Goal: Task Accomplishment & Management: Use online tool/utility

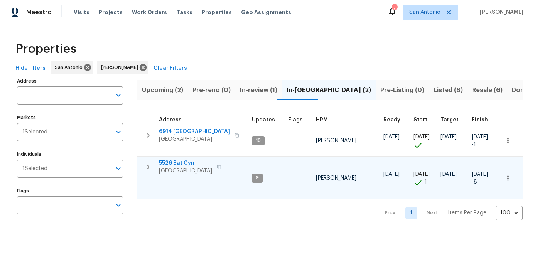
click at [177, 172] on span "San Antonio, TX 78252" at bounding box center [185, 171] width 53 height 8
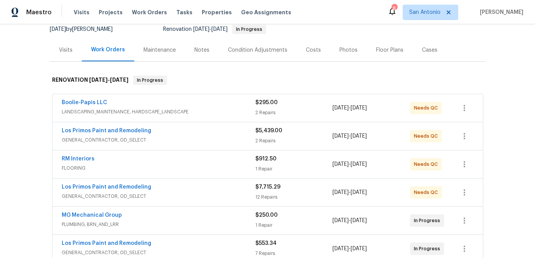
scroll to position [94, 0]
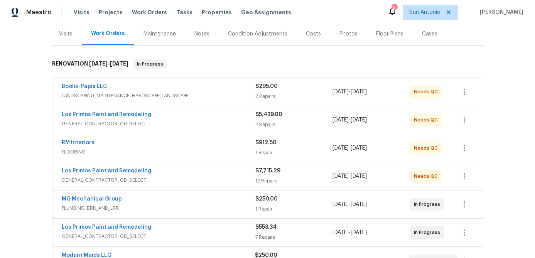
click at [192, 121] on span "GENERAL_CONTRACTOR, OD_SELECT" at bounding box center [159, 124] width 194 height 8
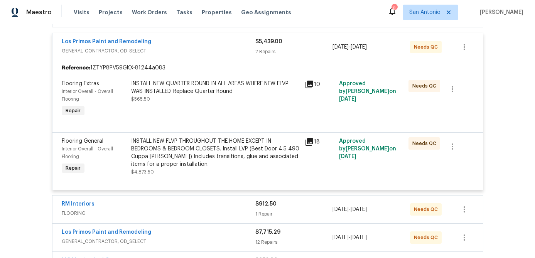
scroll to position [170, 0]
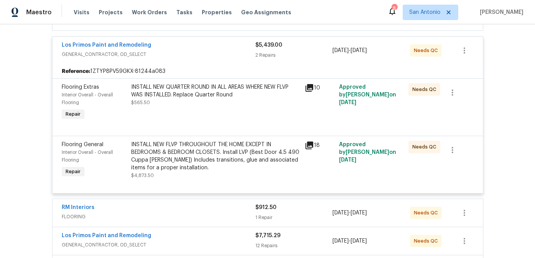
click at [200, 97] on div "INSTALL NEW QUARTER ROUND IN ALL AREAS WHERE NEW FLVP WAS INSTALLED. Replace Qu…" at bounding box center [215, 90] width 169 height 15
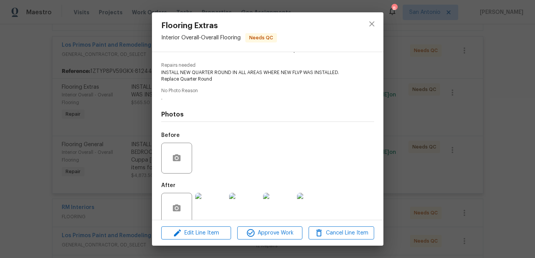
scroll to position [84, 0]
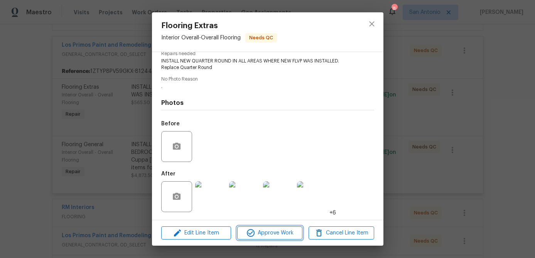
click at [268, 238] on button "Approve Work" at bounding box center [269, 232] width 65 height 13
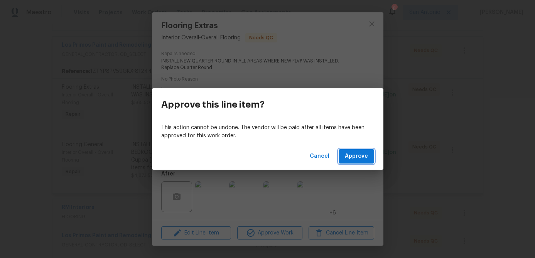
click at [359, 150] on button "Approve" at bounding box center [356, 156] width 35 height 14
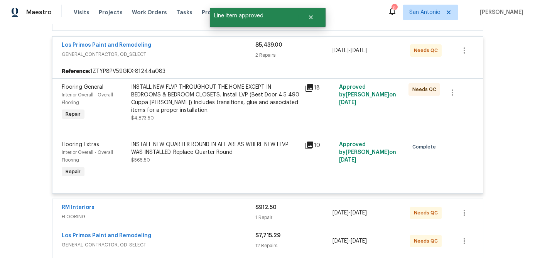
click at [201, 100] on div "INSTALL NEW FLVP THROUGHOUT THE HOME EXCEPT IN BEDROOMS & BEDROOM CLOSETS. Inst…" at bounding box center [215, 98] width 169 height 31
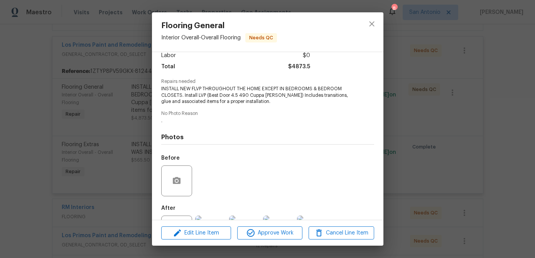
scroll to position [91, 0]
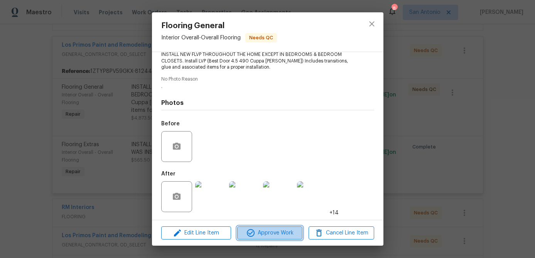
click at [265, 231] on span "Approve Work" at bounding box center [269, 233] width 61 height 10
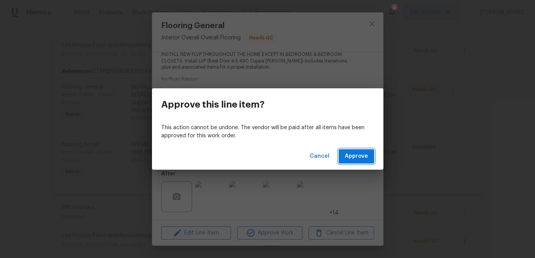
click at [365, 156] on span "Approve" at bounding box center [356, 157] width 23 height 10
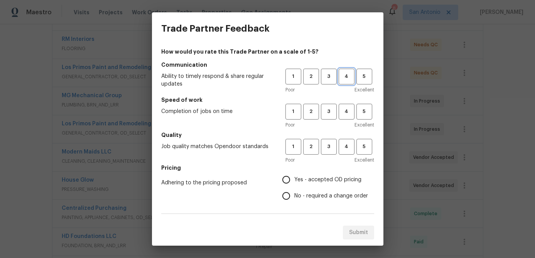
click at [343, 77] on span "4" at bounding box center [346, 76] width 14 height 9
click at [359, 115] on span "5" at bounding box center [364, 111] width 14 height 9
click at [364, 155] on div "1 2 3 4 5 Poor Excellent" at bounding box center [329, 151] width 89 height 25
click at [364, 150] on span "5" at bounding box center [364, 146] width 14 height 9
click at [284, 177] on input "Yes - accepted OD pricing" at bounding box center [286, 180] width 16 height 16
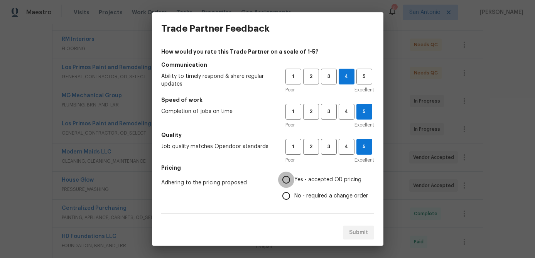
radio input "true"
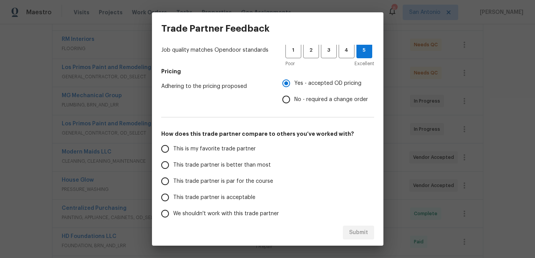
scroll to position [113, 0]
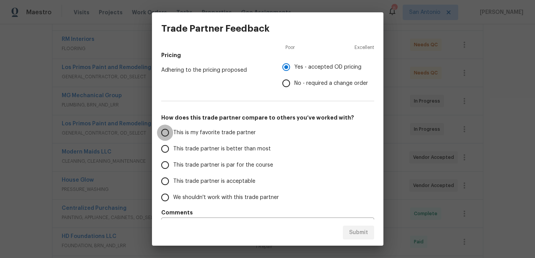
click at [166, 132] on input "This is my favorite trade partner" at bounding box center [165, 133] width 16 height 16
click at [359, 230] on span "Submit" at bounding box center [358, 233] width 19 height 10
radio input "true"
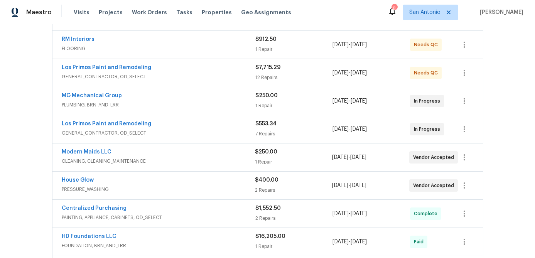
click at [195, 46] on span "FLOORING" at bounding box center [159, 49] width 194 height 8
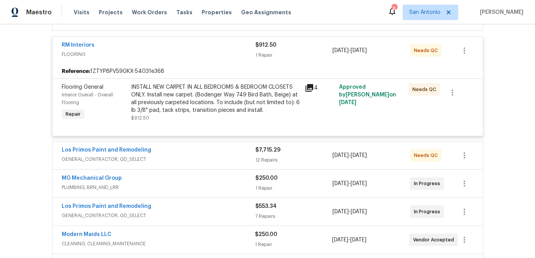
click at [179, 98] on div "INSTALL NEW CARPET IN ALL BEDROOMS & BEDROOM CLOSETS ONLY. Install new carpet. …" at bounding box center [215, 98] width 169 height 31
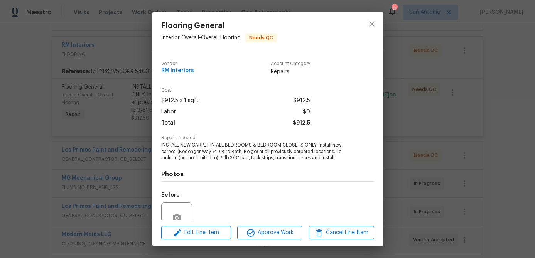
scroll to position [71, 0]
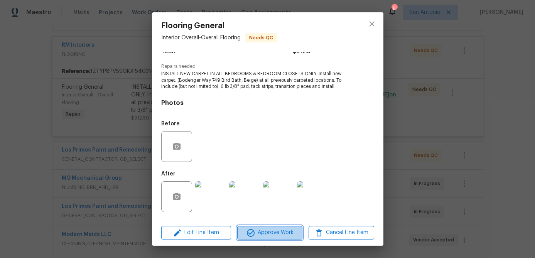
click at [262, 233] on span "Approve Work" at bounding box center [269, 233] width 61 height 10
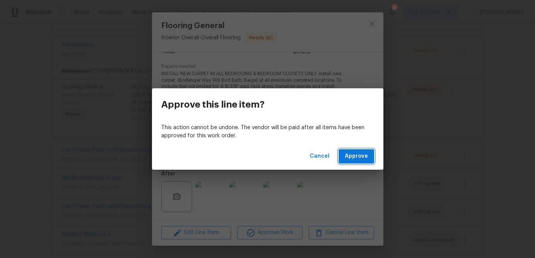
click at [352, 157] on span "Approve" at bounding box center [356, 157] width 23 height 10
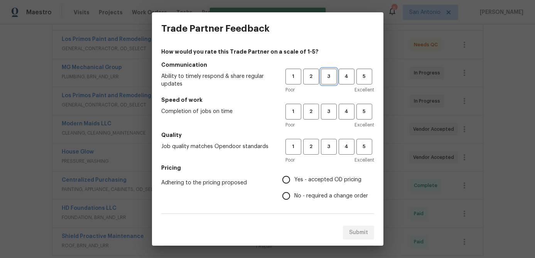
click at [330, 77] on span "3" at bounding box center [329, 76] width 14 height 9
click at [344, 114] on span "4" at bounding box center [346, 111] width 14 height 9
click at [344, 148] on span "4" at bounding box center [346, 146] width 14 height 9
click at [287, 172] on input "Yes - accepted OD pricing" at bounding box center [286, 180] width 16 height 16
radio input "true"
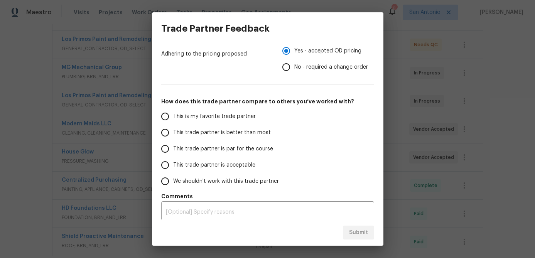
scroll to position [133, 0]
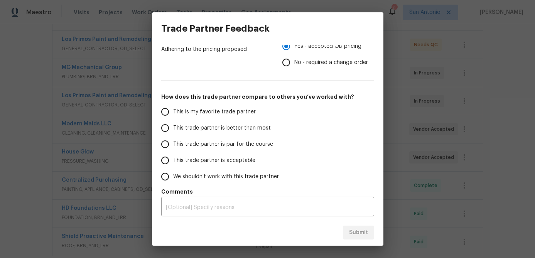
click at [167, 129] on input "This trade partner is better than most" at bounding box center [165, 128] width 16 height 16
click at [359, 233] on span "Submit" at bounding box center [358, 233] width 19 height 10
radio input "true"
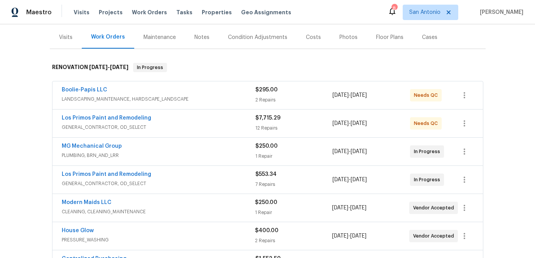
scroll to position [90, 0]
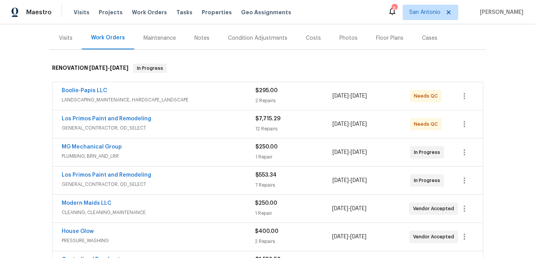
click at [180, 177] on div "Los Primos Paint and Remodeling" at bounding box center [159, 175] width 194 height 9
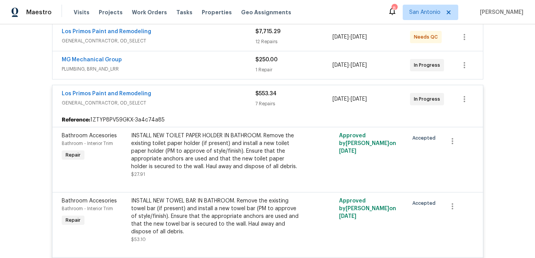
scroll to position [176, 0]
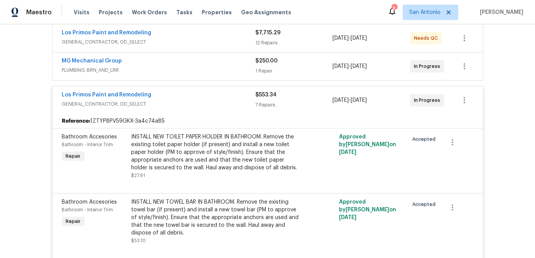
click at [183, 97] on div "Los Primos Paint and Remodeling" at bounding box center [159, 95] width 194 height 9
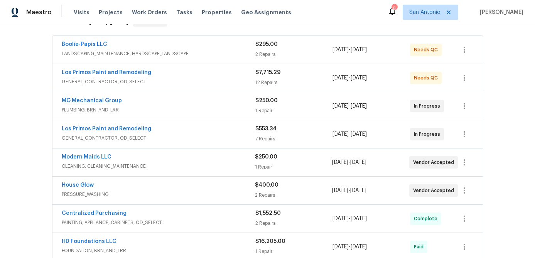
scroll to position [131, 0]
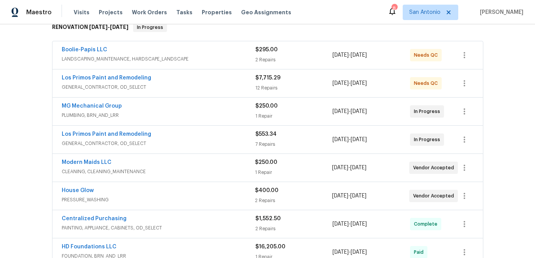
click at [183, 81] on div "Los Primos Paint and Remodeling" at bounding box center [159, 78] width 194 height 9
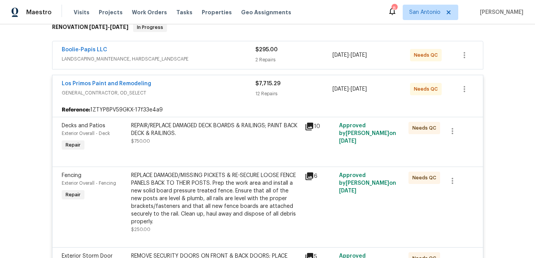
click at [224, 140] on div "REPAIR/REPLACE DAMAGED DECK BOARDS & RAILINGS; PAINT BACK DECK & RAILINGS. $750…" at bounding box center [215, 133] width 169 height 23
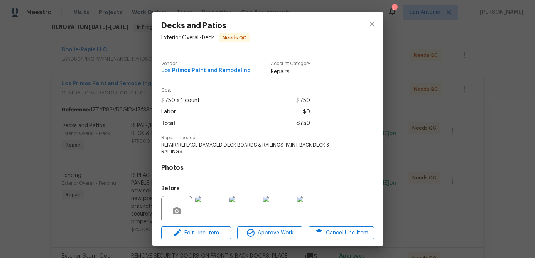
scroll to position [58, 0]
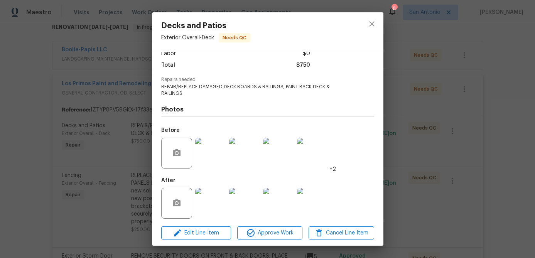
click at [204, 139] on img at bounding box center [210, 153] width 31 height 31
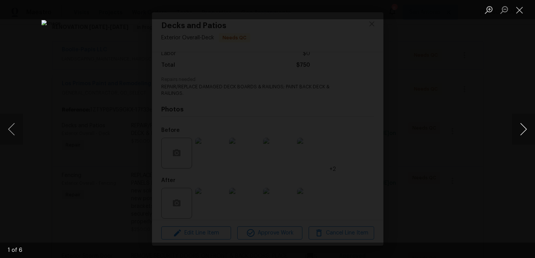
click at [521, 131] on button "Next image" at bounding box center [523, 129] width 23 height 31
click at [524, 8] on button "Close lightbox" at bounding box center [519, 9] width 15 height 13
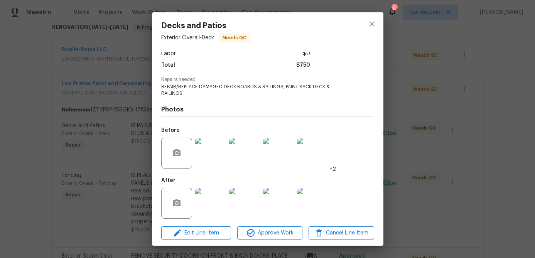
click at [218, 191] on img at bounding box center [210, 203] width 31 height 31
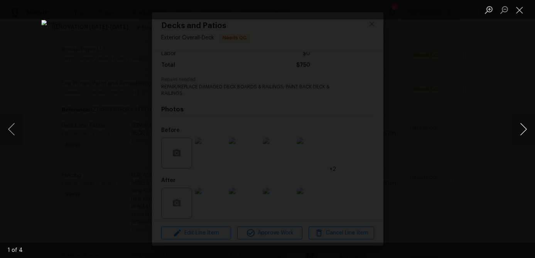
click at [521, 132] on button "Next image" at bounding box center [523, 129] width 23 height 31
click at [518, 9] on button "Close lightbox" at bounding box center [519, 9] width 15 height 13
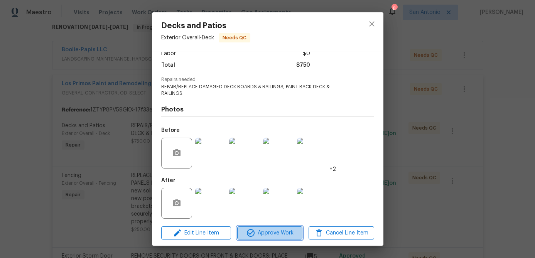
click at [275, 231] on span "Approve Work" at bounding box center [269, 233] width 61 height 10
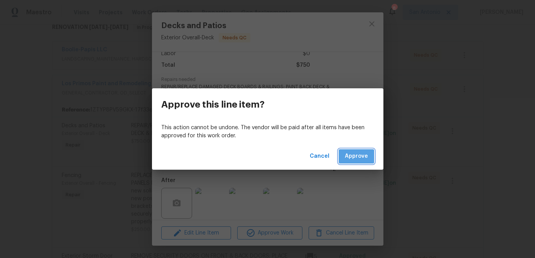
click at [355, 152] on span "Approve" at bounding box center [356, 157] width 23 height 10
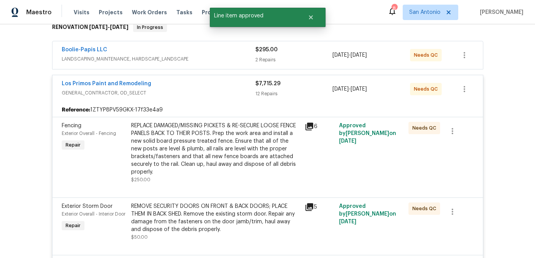
click at [226, 129] on div "REPLACE DAMAGED/MISSING PICKETS & RE-SECURE LOOSE FENCE PANELS BACK TO THEIR PO…" at bounding box center [215, 149] width 169 height 54
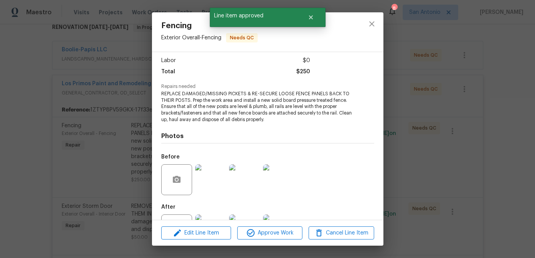
scroll to position [84, 0]
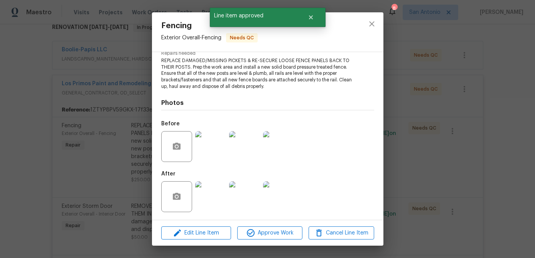
click at [221, 153] on img at bounding box center [210, 146] width 31 height 31
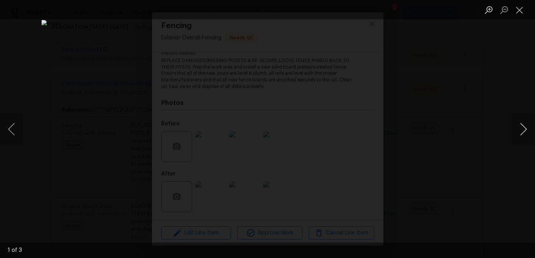
click at [523, 131] on button "Next image" at bounding box center [523, 129] width 23 height 31
click at [523, 130] on button "Next image" at bounding box center [523, 129] width 23 height 31
click at [517, 8] on button "Close lightbox" at bounding box center [519, 9] width 15 height 13
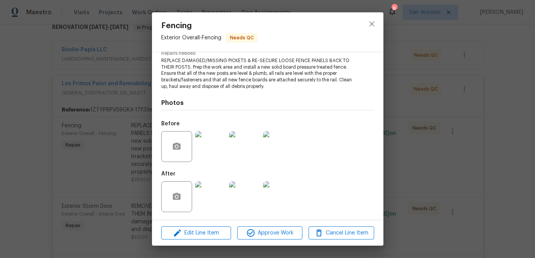
click at [215, 195] on img at bounding box center [210, 196] width 31 height 31
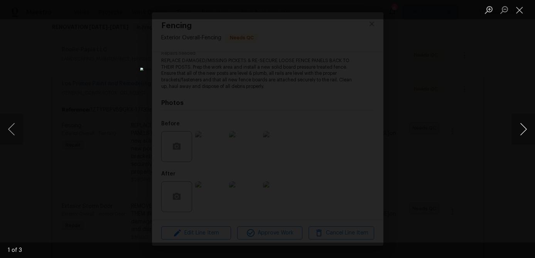
click at [527, 127] on button "Next image" at bounding box center [523, 129] width 23 height 31
click at [518, 14] on button "Close lightbox" at bounding box center [519, 9] width 15 height 13
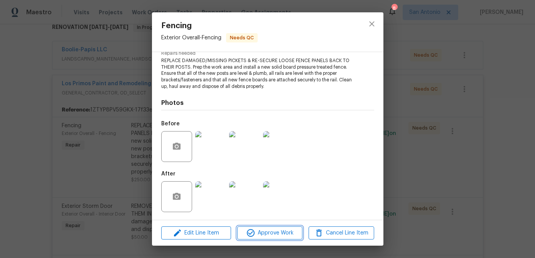
click at [263, 229] on span "Approve Work" at bounding box center [269, 233] width 61 height 10
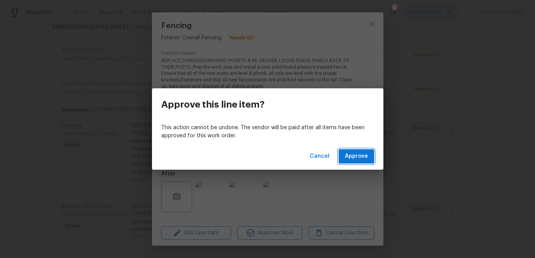
click at [358, 160] on span "Approve" at bounding box center [356, 157] width 23 height 10
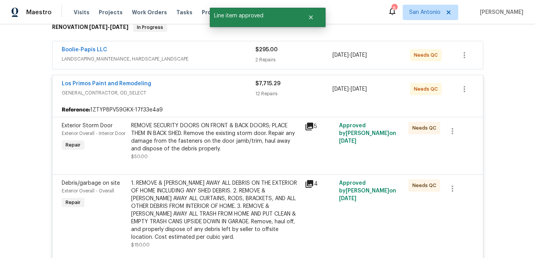
click at [204, 142] on div "REMOVE SECURITY DOORS ON FRONT & BACK DOORS; PLACE THEM IN BACK SHED. Remove th…" at bounding box center [215, 137] width 169 height 31
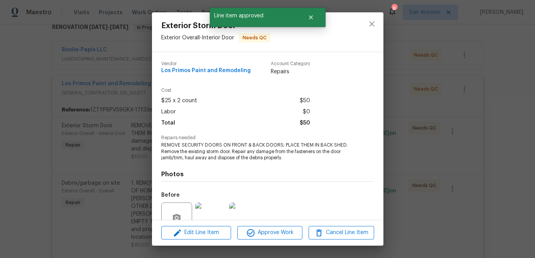
scroll to position [71, 0]
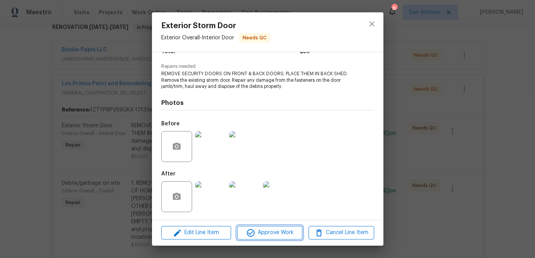
click at [279, 230] on span "Approve Work" at bounding box center [269, 233] width 61 height 10
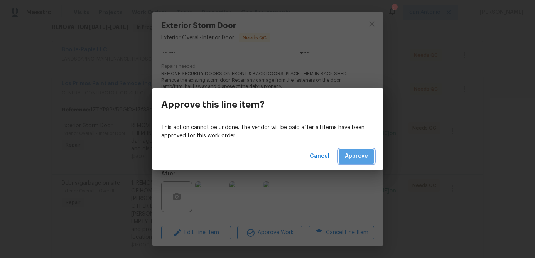
click at [355, 149] on button "Approve" at bounding box center [356, 156] width 35 height 14
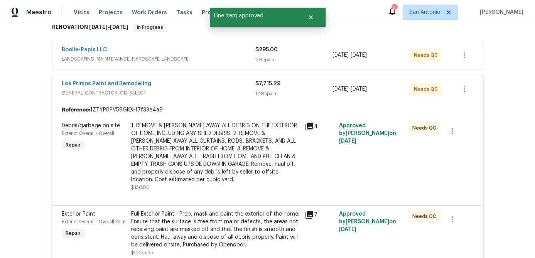
click at [220, 152] on div "1. REMOVE & [PERSON_NAME] AWAY ALL DEBRIS ON THE EXTERIOR OF HOME INCLUDING ANY…" at bounding box center [215, 153] width 169 height 62
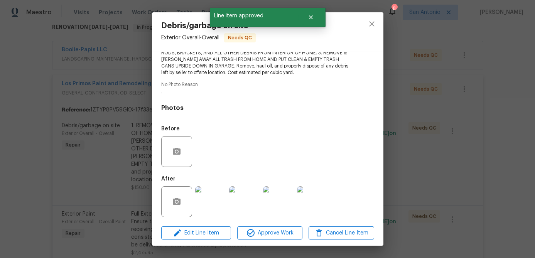
scroll to position [110, 0]
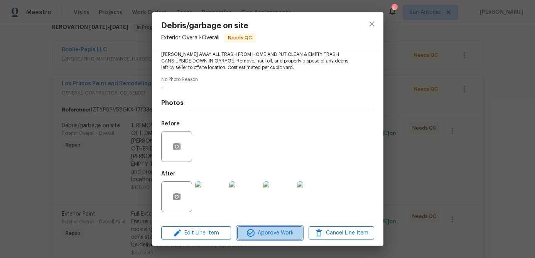
click at [281, 232] on span "Approve Work" at bounding box center [269, 233] width 61 height 10
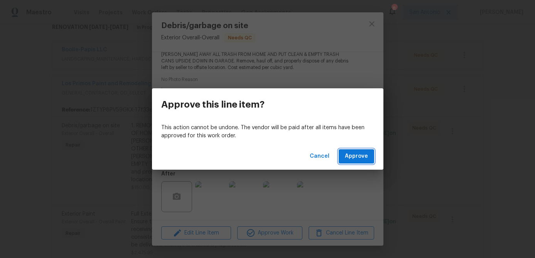
click at [371, 151] on button "Approve" at bounding box center [356, 156] width 35 height 14
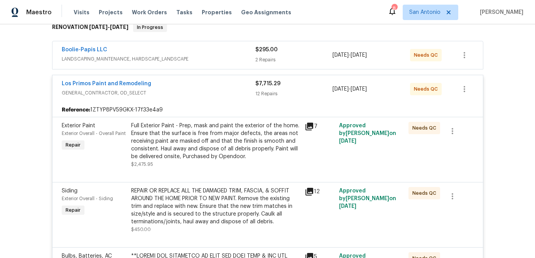
click at [209, 135] on div "Full Exterior Paint - Prep, mask and paint the exterior of the home. Ensure tha…" at bounding box center [215, 141] width 169 height 39
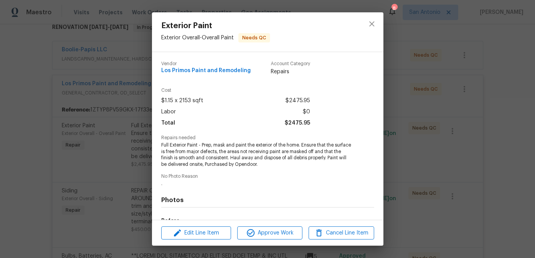
scroll to position [97, 0]
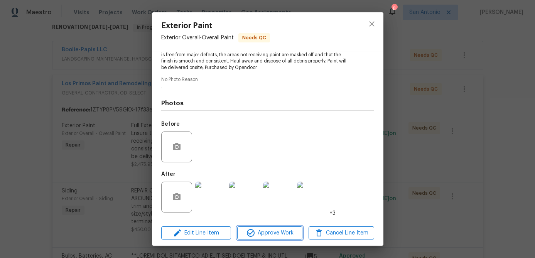
click at [260, 235] on span "Approve Work" at bounding box center [269, 233] width 61 height 10
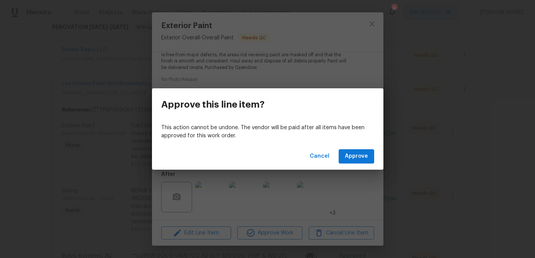
click at [357, 148] on div "Cancel Approve" at bounding box center [267, 156] width 231 height 27
click at [356, 161] on button "Approve" at bounding box center [356, 156] width 35 height 14
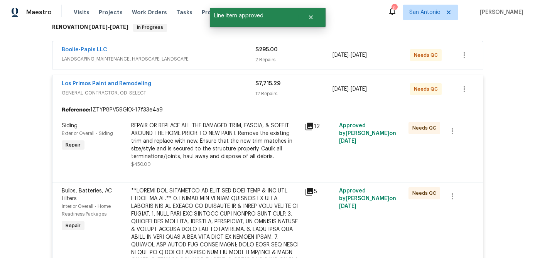
click at [203, 146] on div "REPAIR OR REPLACE ALL THE DAMAGED TRIM, FASCIA, & SOFFIT AROUND THE HOME PRIOR …" at bounding box center [215, 141] width 169 height 39
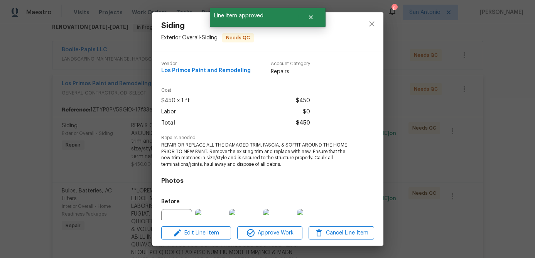
scroll to position [78, 0]
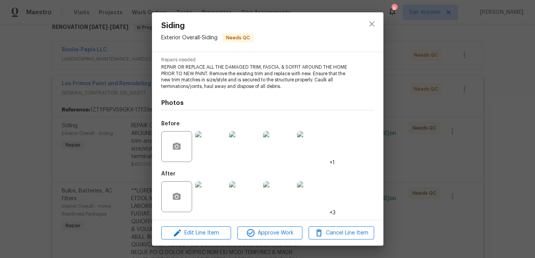
click at [211, 149] on img at bounding box center [210, 146] width 31 height 31
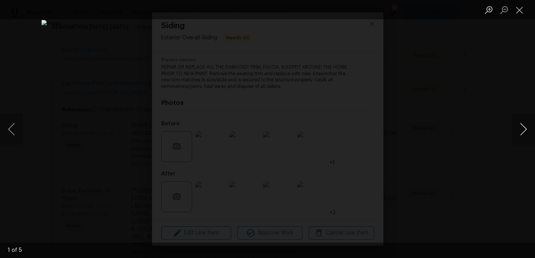
click at [517, 134] on button "Next image" at bounding box center [523, 129] width 23 height 31
click at [521, 9] on button "Close lightbox" at bounding box center [519, 9] width 15 height 13
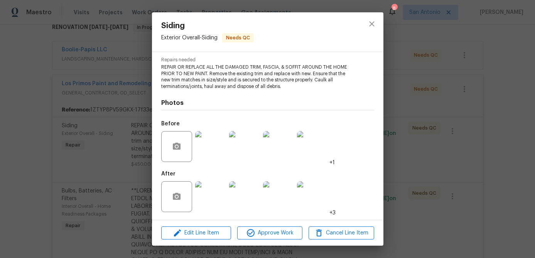
click at [210, 190] on img at bounding box center [210, 196] width 31 height 31
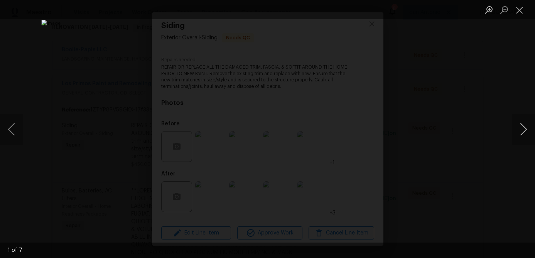
click at [519, 133] on button "Next image" at bounding box center [523, 129] width 23 height 31
click at [519, 6] on button "Close lightbox" at bounding box center [519, 9] width 15 height 13
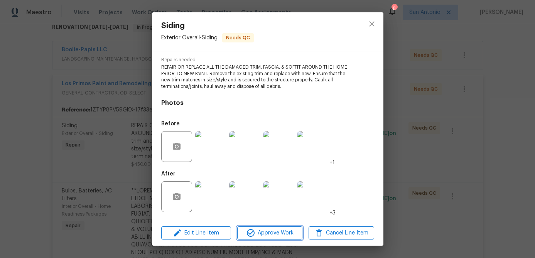
click at [276, 230] on span "Approve Work" at bounding box center [269, 233] width 61 height 10
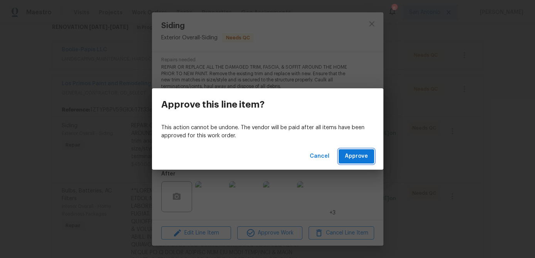
click at [352, 156] on span "Approve" at bounding box center [356, 157] width 23 height 10
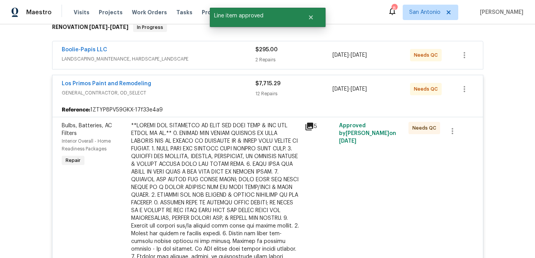
click at [209, 165] on div at bounding box center [215, 230] width 169 height 216
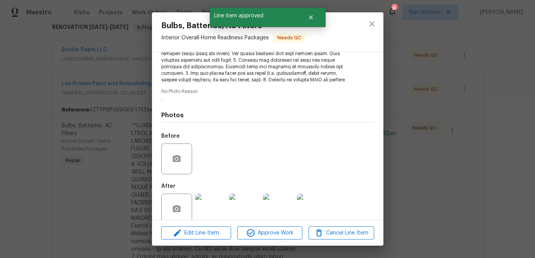
scroll to position [207, 0]
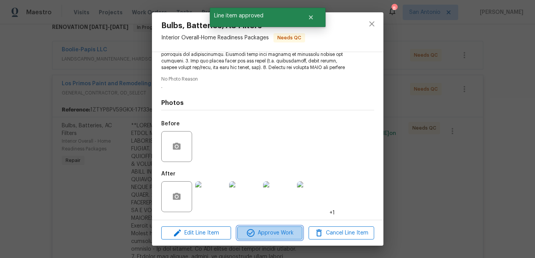
click at [269, 230] on span "Approve Work" at bounding box center [269, 233] width 61 height 10
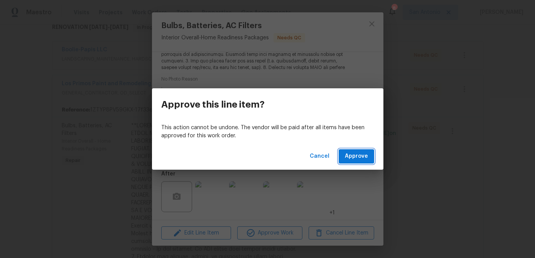
click at [352, 156] on span "Approve" at bounding box center [356, 157] width 23 height 10
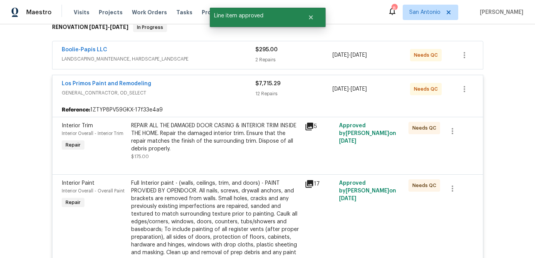
click at [209, 148] on div "REPAIR ALL THE DAMAGED DOOR CASING & INTERIOR TRIM INSIDE THE HOME. Repair the …" at bounding box center [215, 137] width 169 height 31
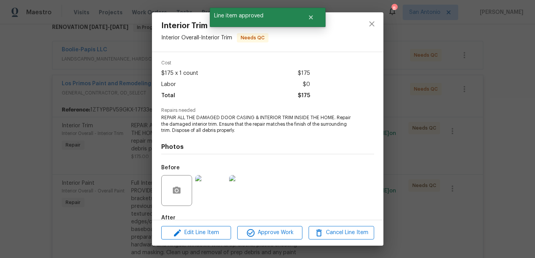
scroll to position [71, 0]
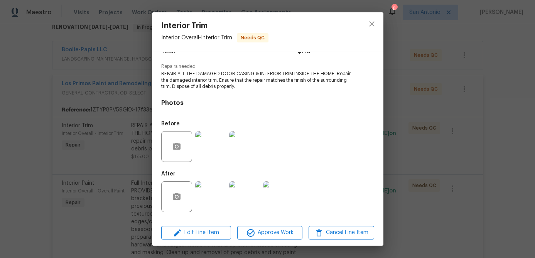
click at [220, 152] on img at bounding box center [210, 146] width 31 height 31
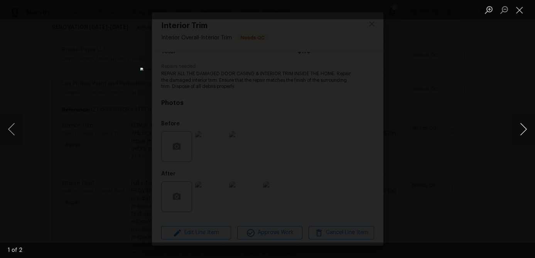
click at [521, 124] on button "Next image" at bounding box center [523, 129] width 23 height 31
click at [519, 10] on button "Close lightbox" at bounding box center [519, 9] width 15 height 13
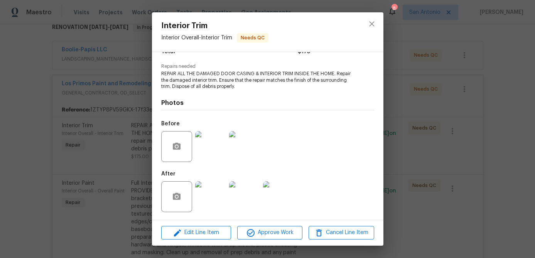
click at [210, 193] on img at bounding box center [210, 196] width 31 height 31
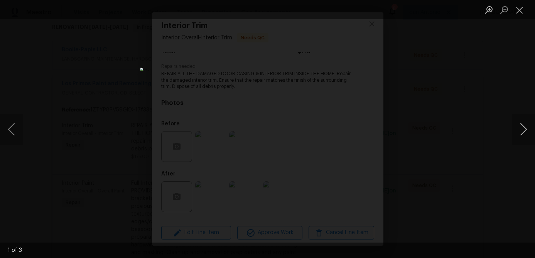
click at [522, 130] on button "Next image" at bounding box center [523, 129] width 23 height 31
click at [521, 8] on button "Close lightbox" at bounding box center [519, 9] width 15 height 13
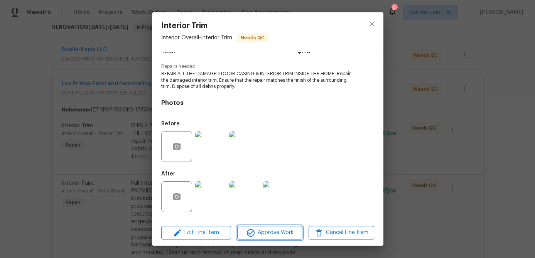
click at [263, 235] on span "Approve Work" at bounding box center [269, 233] width 61 height 10
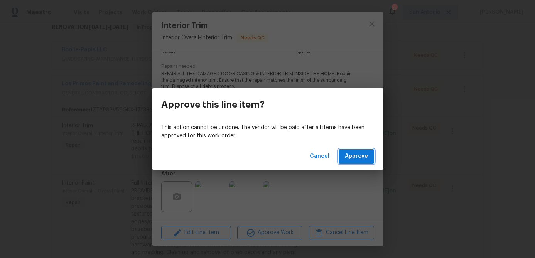
click at [353, 160] on span "Approve" at bounding box center [356, 157] width 23 height 10
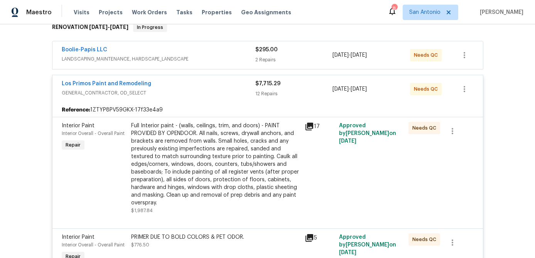
click at [215, 149] on div "Full Interior paint - (walls, ceilings, trim, and doors) - PAINT PROVIDED BY OP…" at bounding box center [215, 164] width 169 height 85
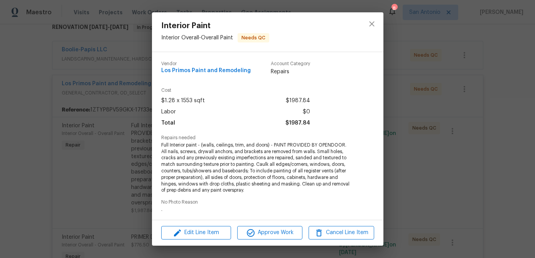
scroll to position [123, 0]
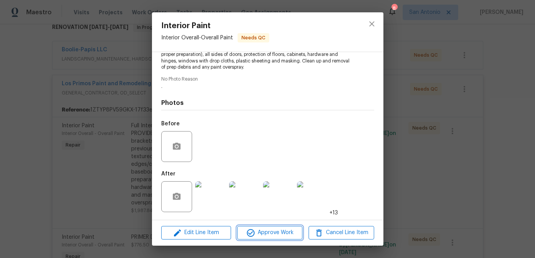
click at [276, 233] on span "Approve Work" at bounding box center [269, 233] width 61 height 10
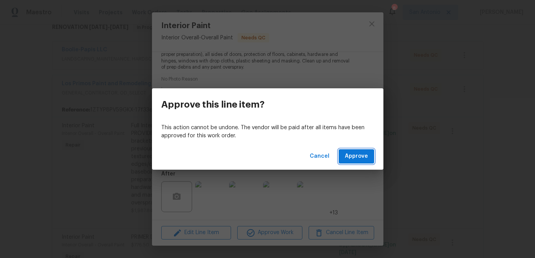
click at [349, 159] on span "Approve" at bounding box center [356, 157] width 23 height 10
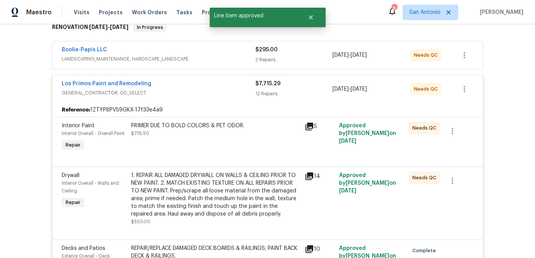
click at [201, 134] on div "PRIMER DUE TO BOLD COLORS & PET ODOR. $776.50" at bounding box center [215, 129] width 169 height 15
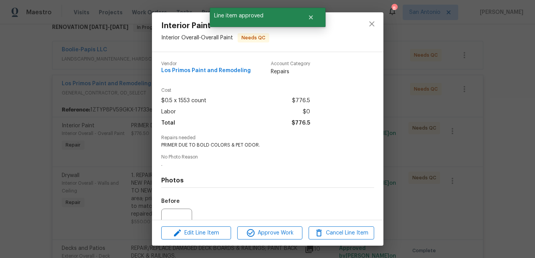
scroll to position [78, 0]
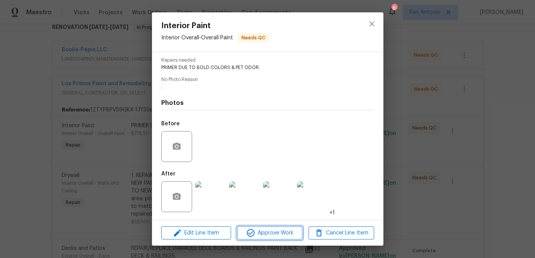
click at [263, 231] on span "Approve Work" at bounding box center [269, 233] width 61 height 10
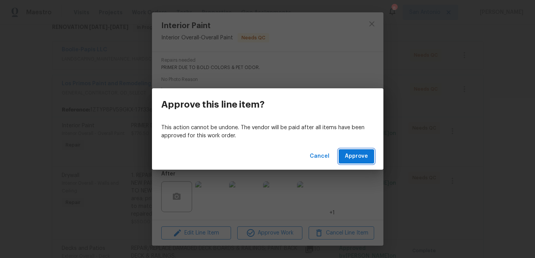
click at [347, 161] on button "Approve" at bounding box center [356, 156] width 35 height 14
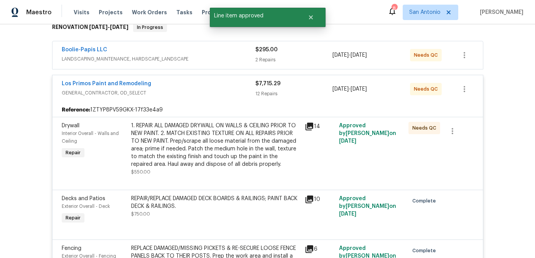
click at [185, 147] on div "1. REPAIR ALL DAMAGED DRYWALL ON WALLS & CEILING PRIOR TO NEW PAINT. 2. MATCH E…" at bounding box center [215, 145] width 169 height 46
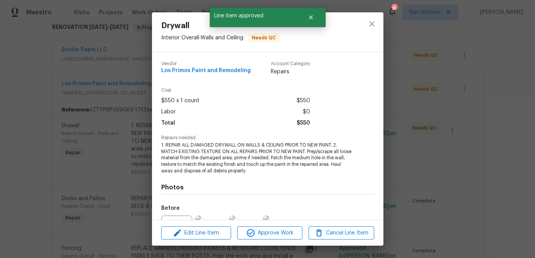
scroll to position [84, 0]
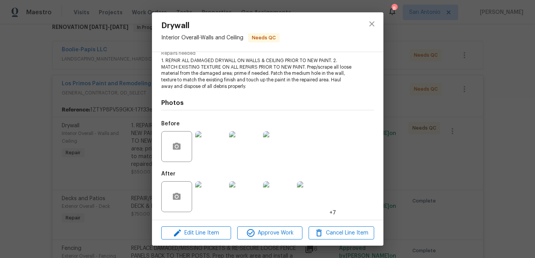
click at [221, 149] on img at bounding box center [210, 146] width 31 height 31
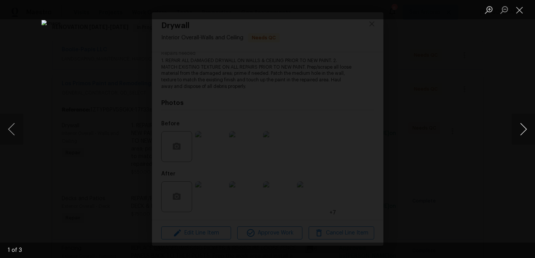
click at [523, 128] on button "Next image" at bounding box center [523, 129] width 23 height 31
click at [521, 7] on button "Close lightbox" at bounding box center [519, 9] width 15 height 13
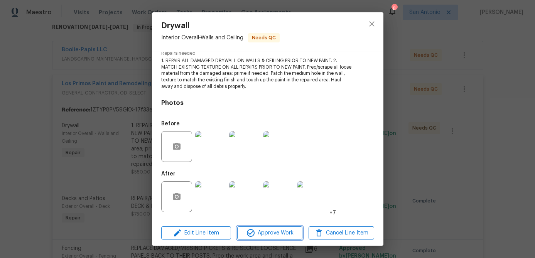
click at [273, 229] on span "Approve Work" at bounding box center [269, 233] width 61 height 10
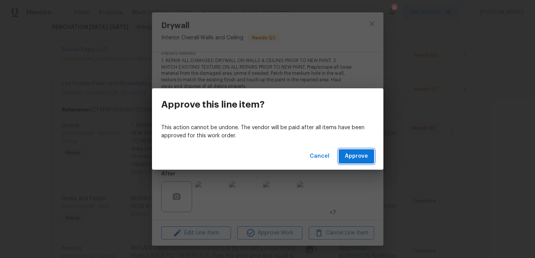
click at [352, 156] on span "Approve" at bounding box center [356, 157] width 23 height 10
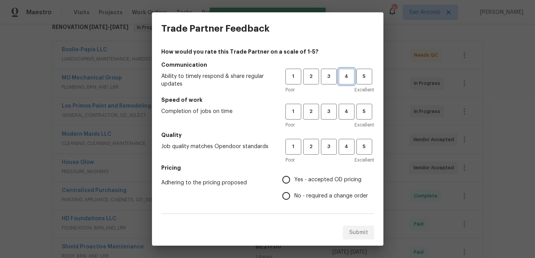
click at [345, 75] on span "4" at bounding box center [346, 76] width 14 height 9
click at [362, 112] on span "5" at bounding box center [364, 111] width 14 height 9
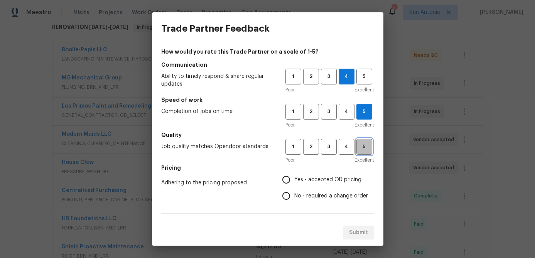
click at [365, 150] on span "5" at bounding box center [364, 146] width 14 height 9
click at [289, 174] on input "Yes - accepted OD pricing" at bounding box center [286, 180] width 16 height 16
radio input "true"
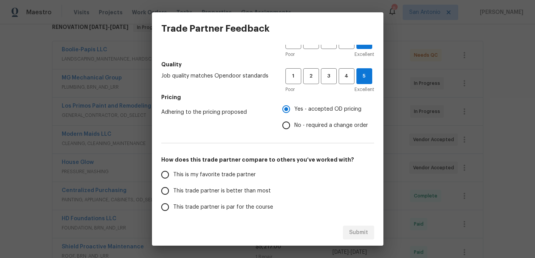
scroll to position [112, 0]
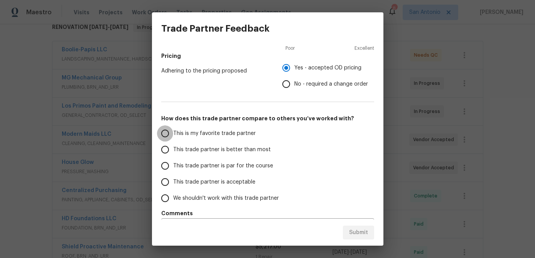
click at [165, 133] on input "This is my favorite trade partner" at bounding box center [165, 133] width 16 height 16
click at [356, 228] on span "Submit" at bounding box center [358, 233] width 19 height 10
radio input "true"
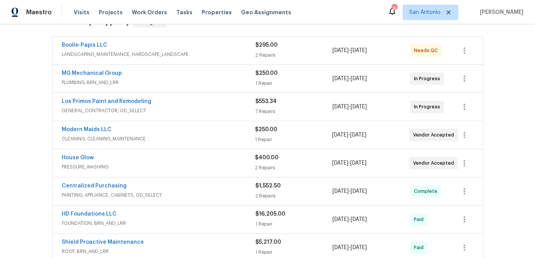
scroll to position [142, 0]
